Goal: Find specific page/section: Find specific page/section

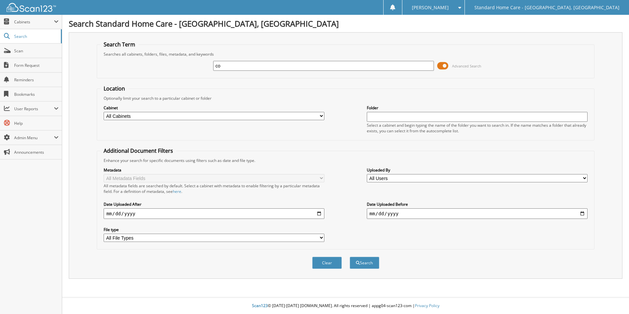
type input "c"
type input "[PERSON_NAME]"
click at [350, 257] on button "Search" at bounding box center [365, 263] width 30 height 12
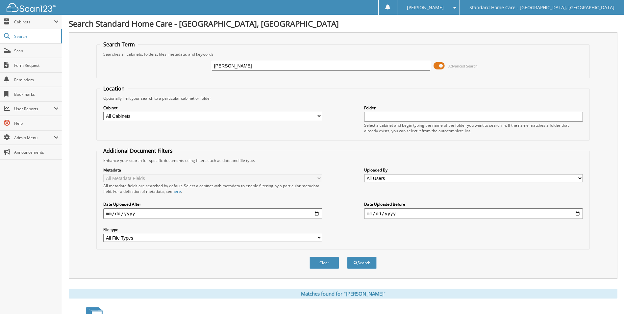
scroll to position [54, 0]
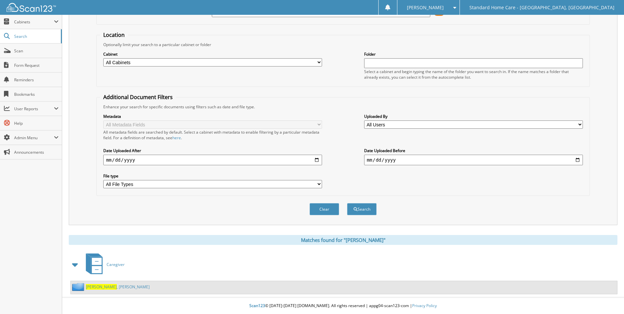
click at [102, 285] on link "[PERSON_NAME]" at bounding box center [118, 287] width 64 height 6
